Goal: Find specific fact: Find specific fact

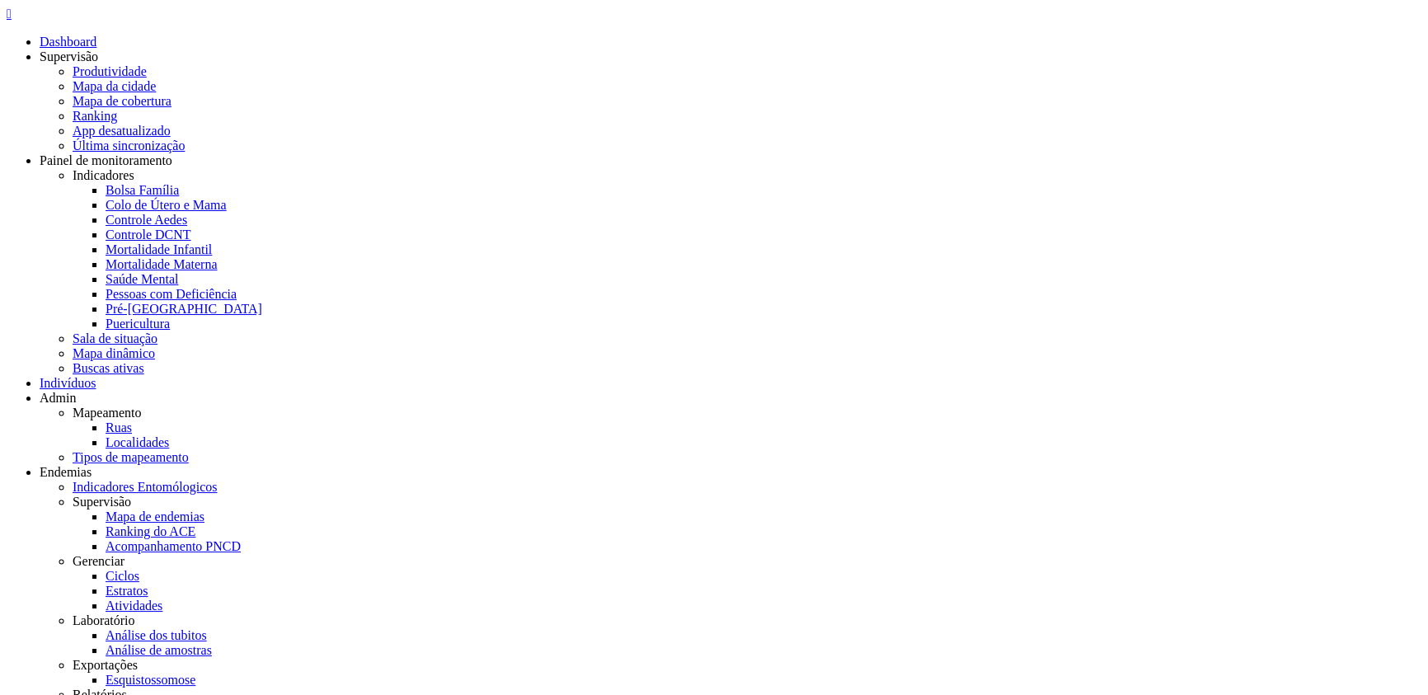
drag, startPoint x: 159, startPoint y: 462, endPoint x: 185, endPoint y: 486, distance: 35.0
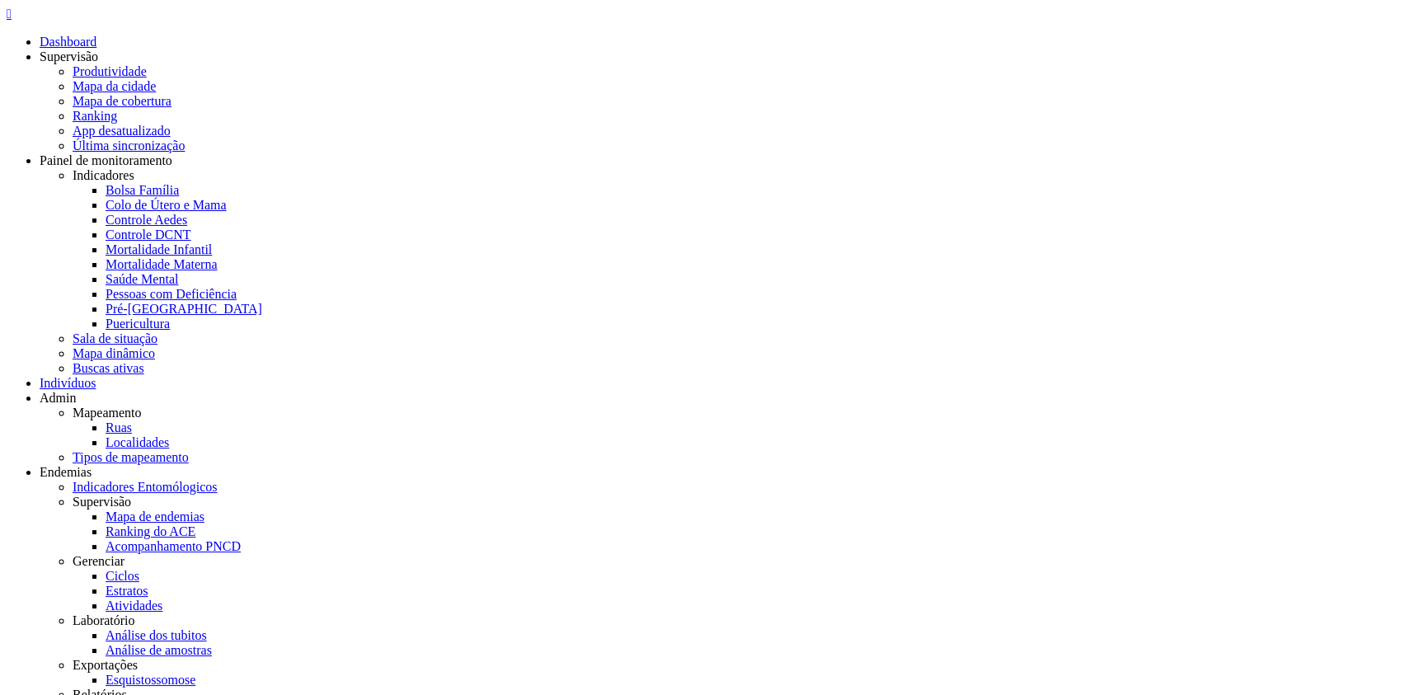
drag, startPoint x: 116, startPoint y: 404, endPoint x: 208, endPoint y: 406, distance: 91.5
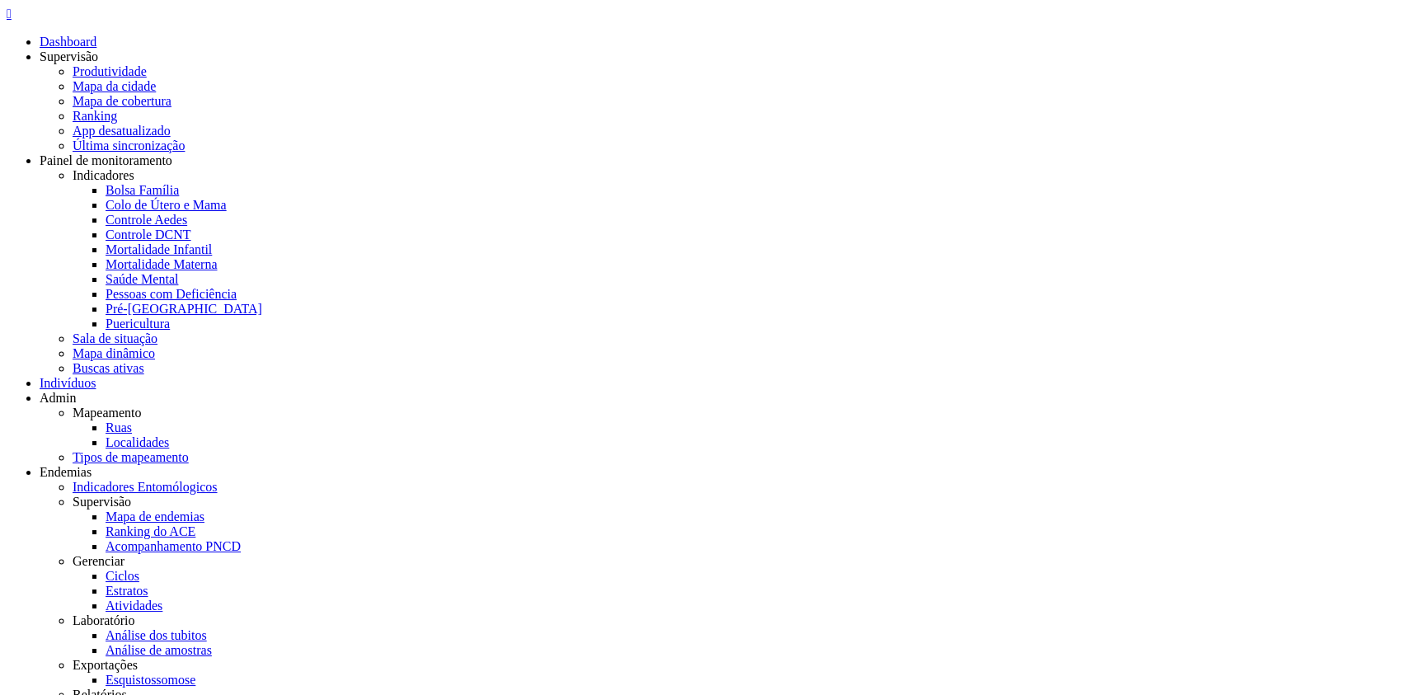
copy span "702 0083 5133 1881"
drag, startPoint x: 116, startPoint y: 468, endPoint x: 208, endPoint y: 468, distance: 91.5
copy span "898 0040 5718 2758"
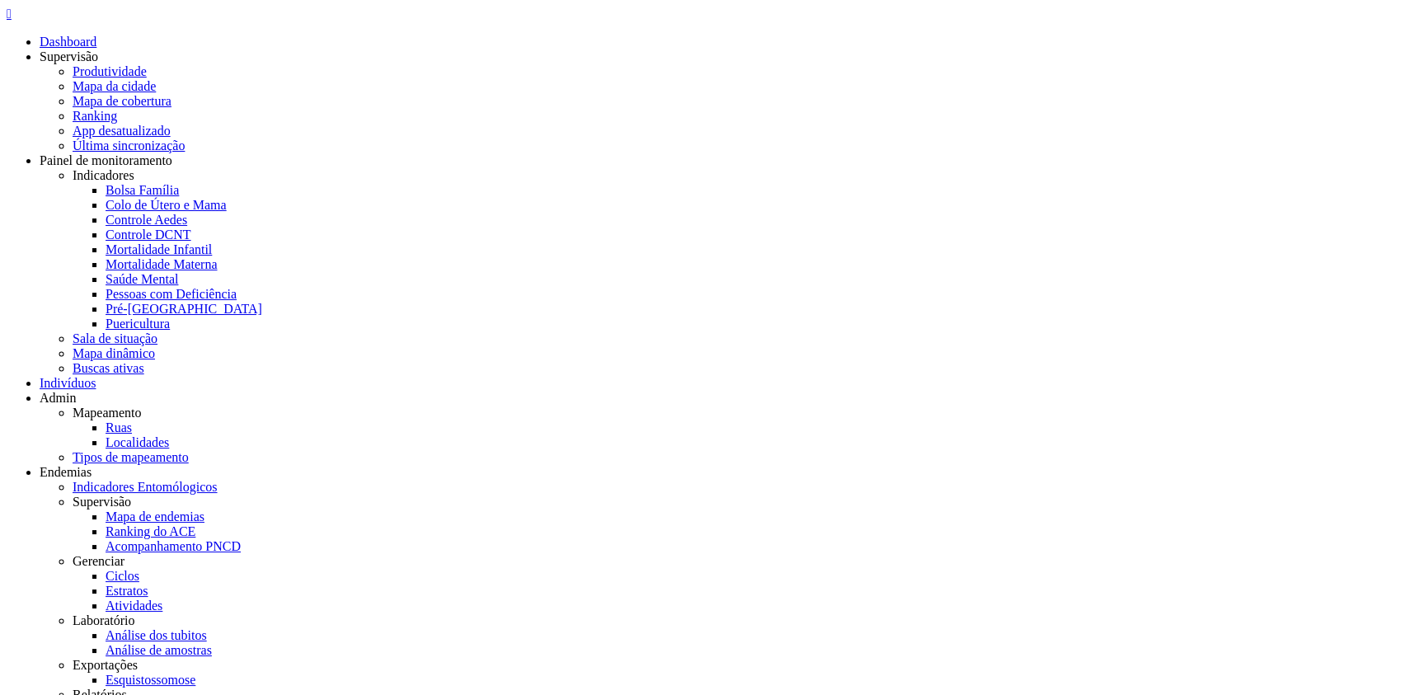
drag, startPoint x: 116, startPoint y: 408, endPoint x: 208, endPoint y: 401, distance: 91.8
copy span "702 0083 5133 1881"
drag, startPoint x: 115, startPoint y: 473, endPoint x: 207, endPoint y: 467, distance: 92.6
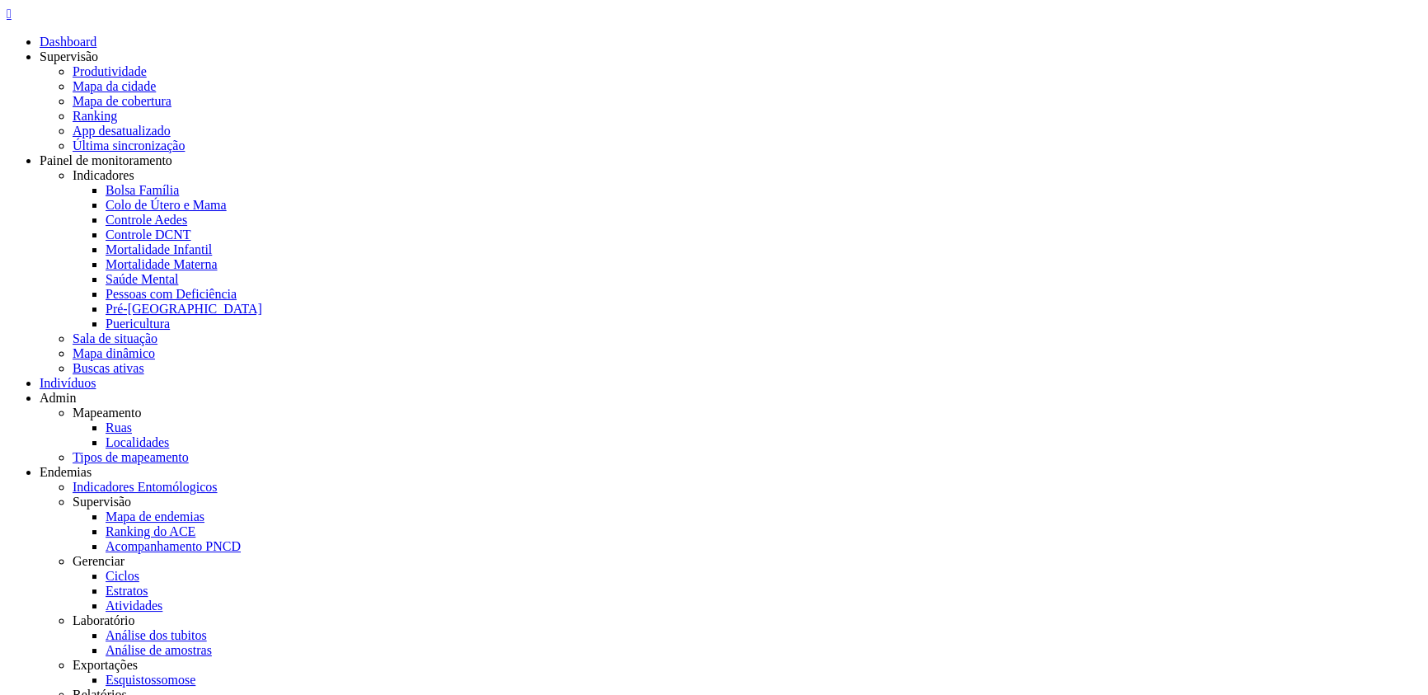
copy span "898 0040 5718 2758"
drag, startPoint x: 115, startPoint y: 406, endPoint x: 246, endPoint y: 409, distance: 130.3
copy span "702 0083 5133 1881"
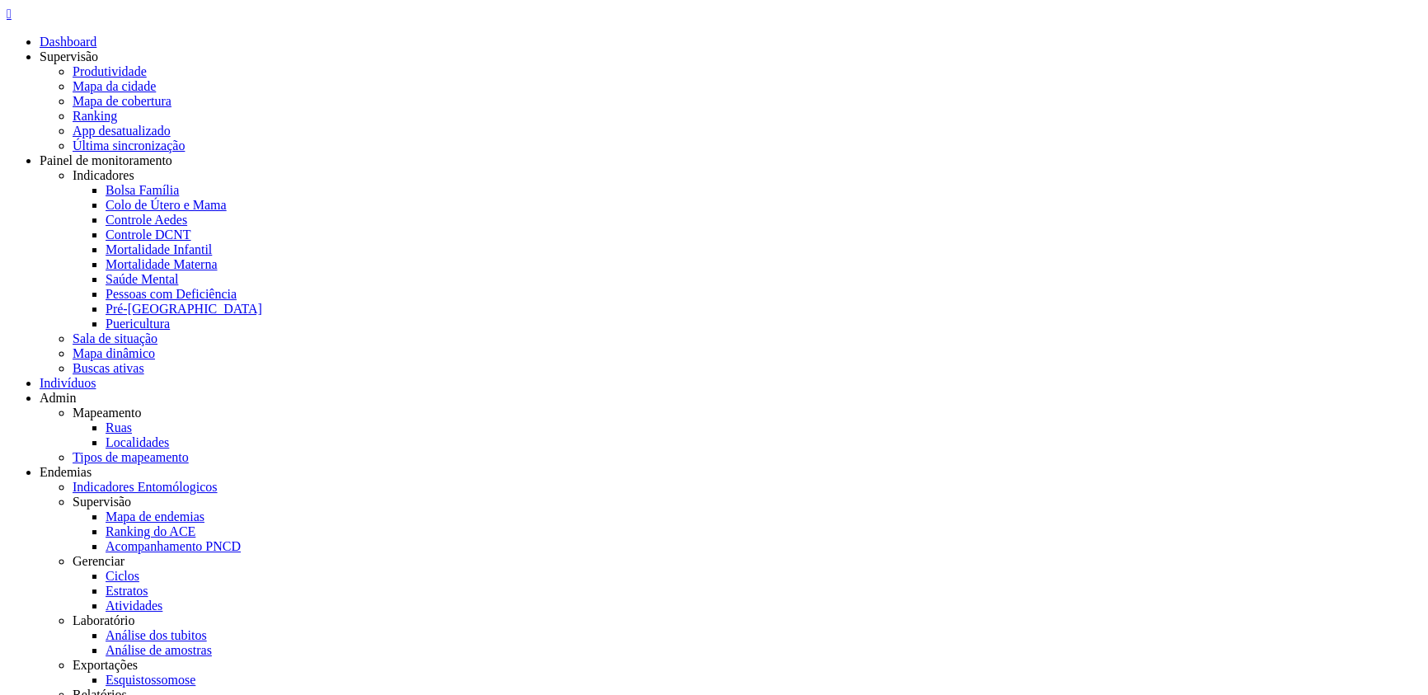
drag, startPoint x: 117, startPoint y: 529, endPoint x: 230, endPoint y: 539, distance: 113.4
copy span "898 0040 5718 1379"
drag, startPoint x: 115, startPoint y: 529, endPoint x: 303, endPoint y: 549, distance: 188.2
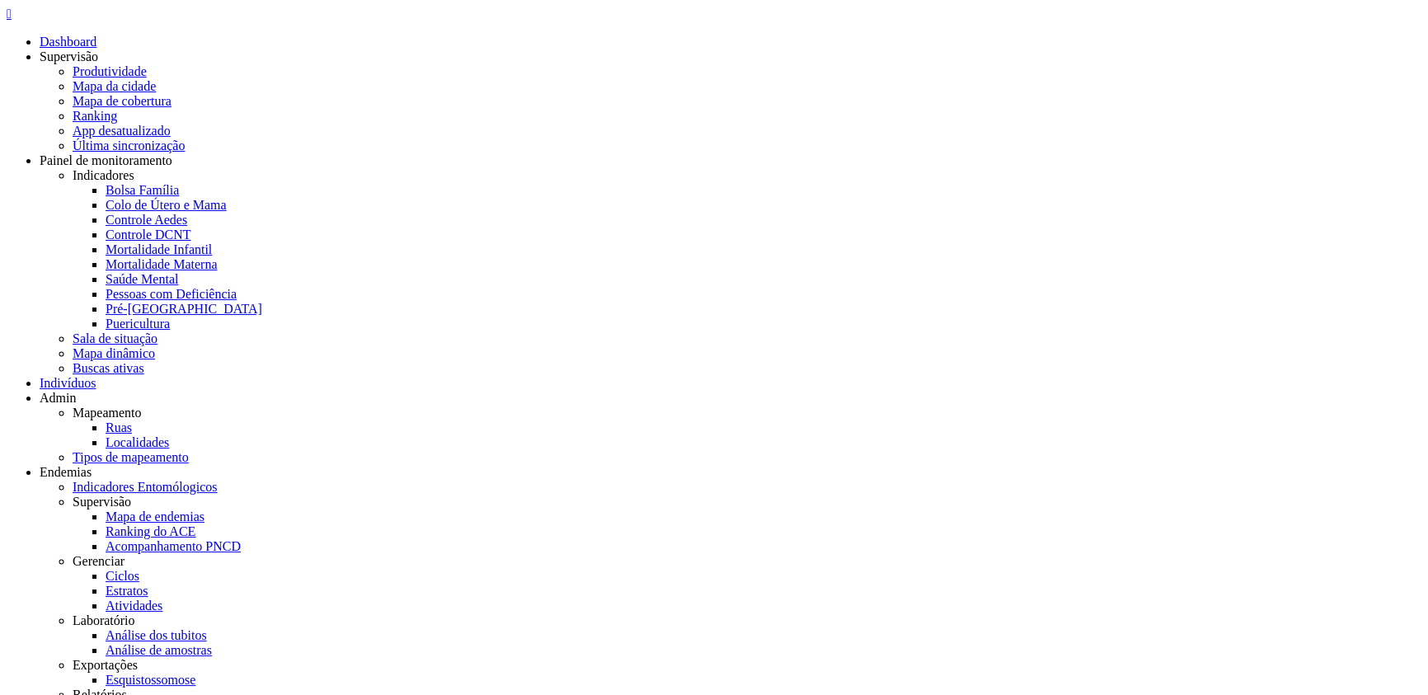
copy span "898 0040 5718 1379"
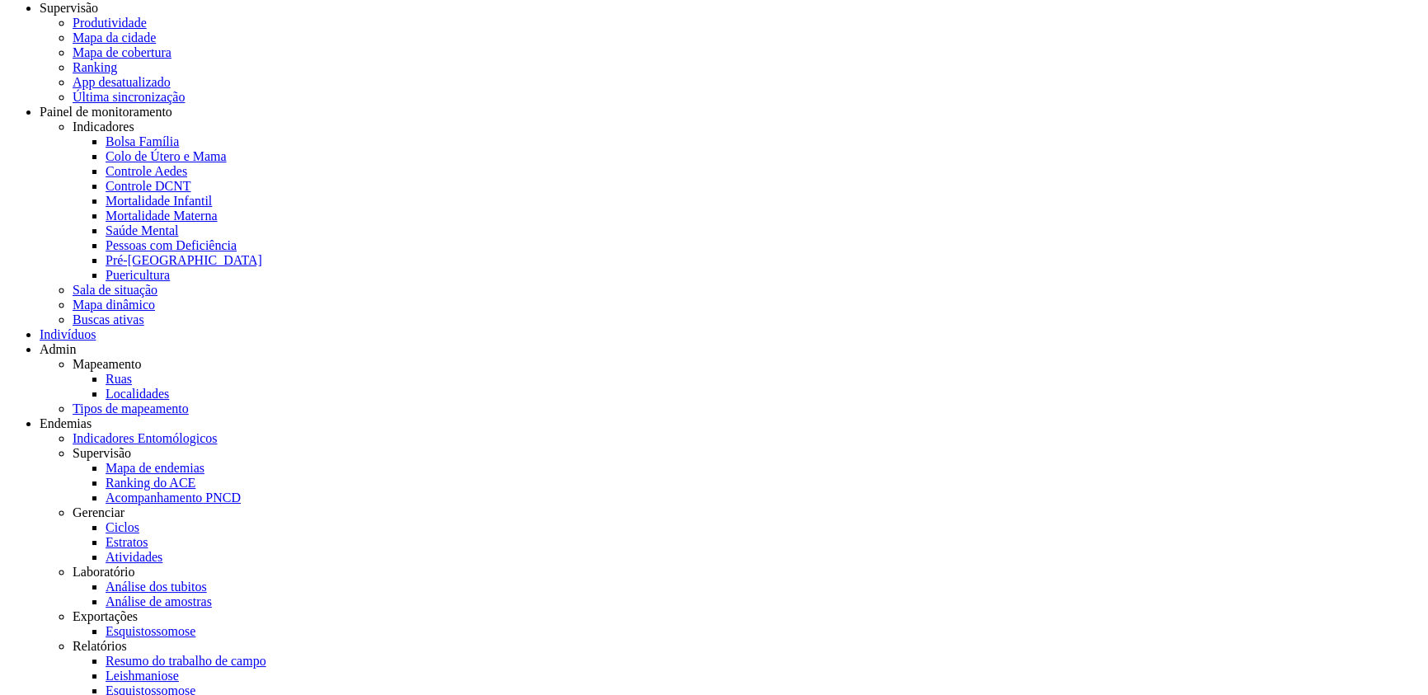
scroll to position [21, 0]
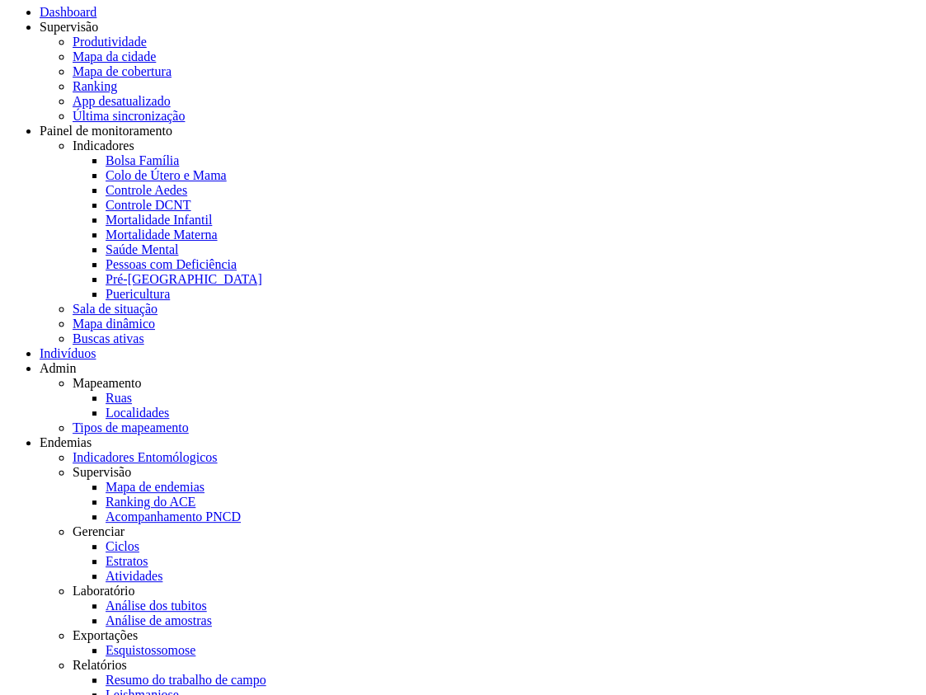
scroll to position [37, 0]
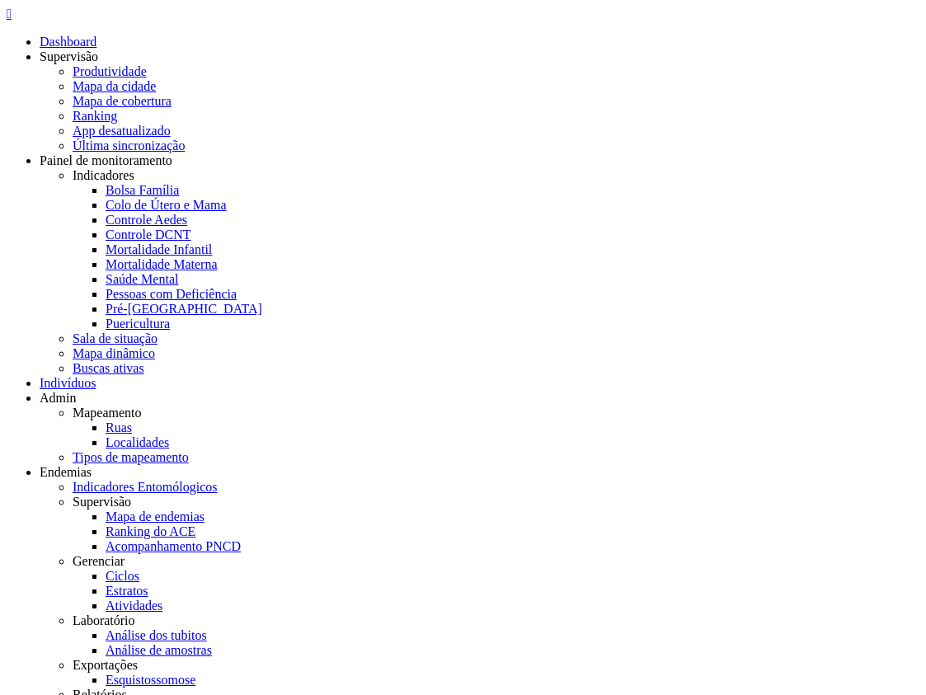
scroll to position [37, 0]
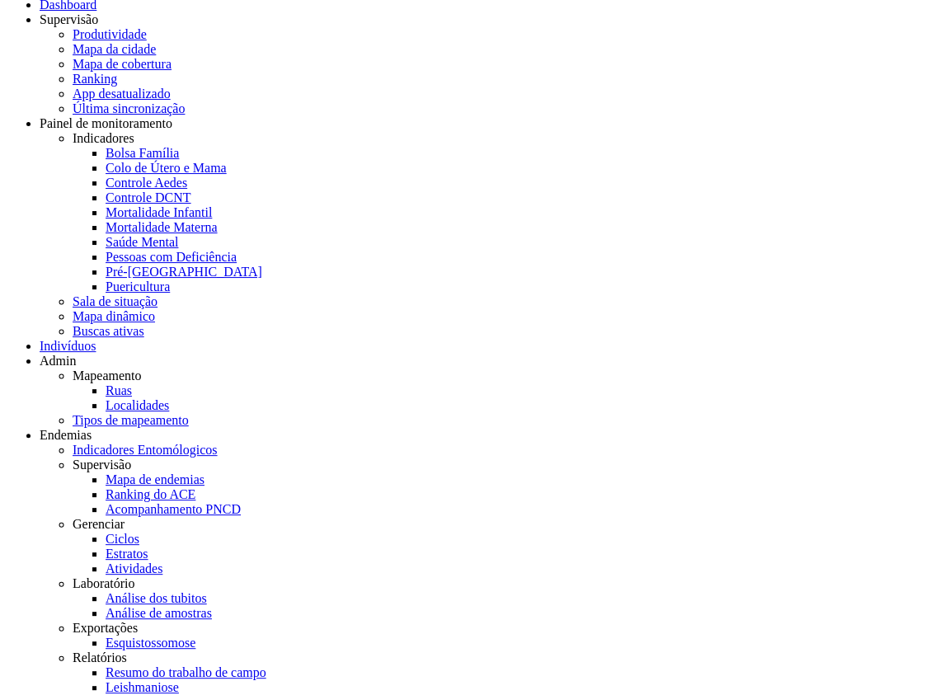
drag, startPoint x: 56, startPoint y: 237, endPoint x: 63, endPoint y: 233, distance: 8.9
